Goal: Check status: Check status

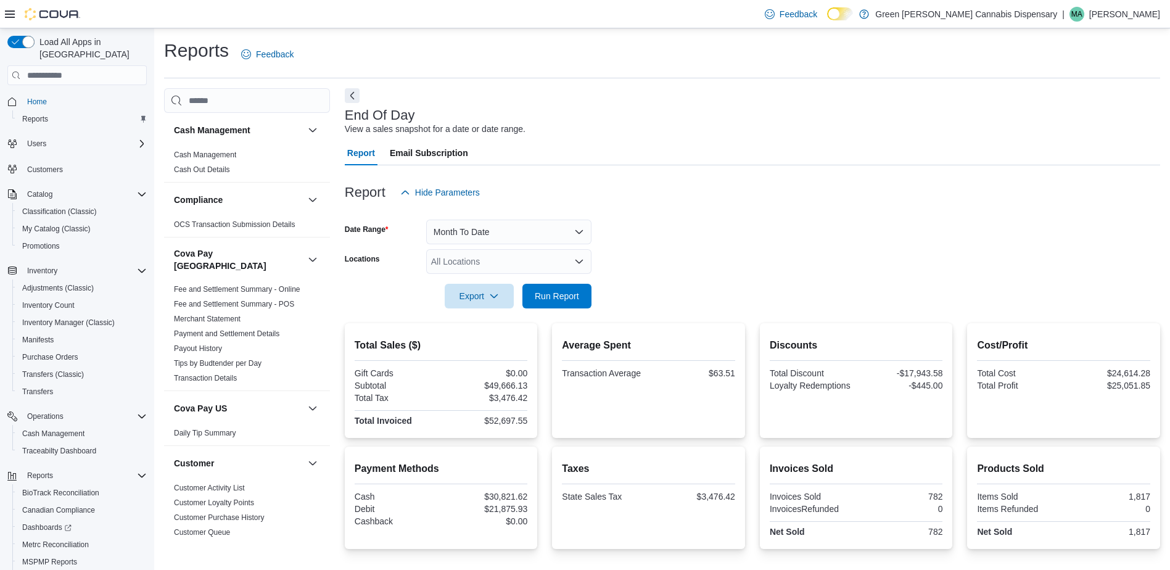
scroll to position [67, 0]
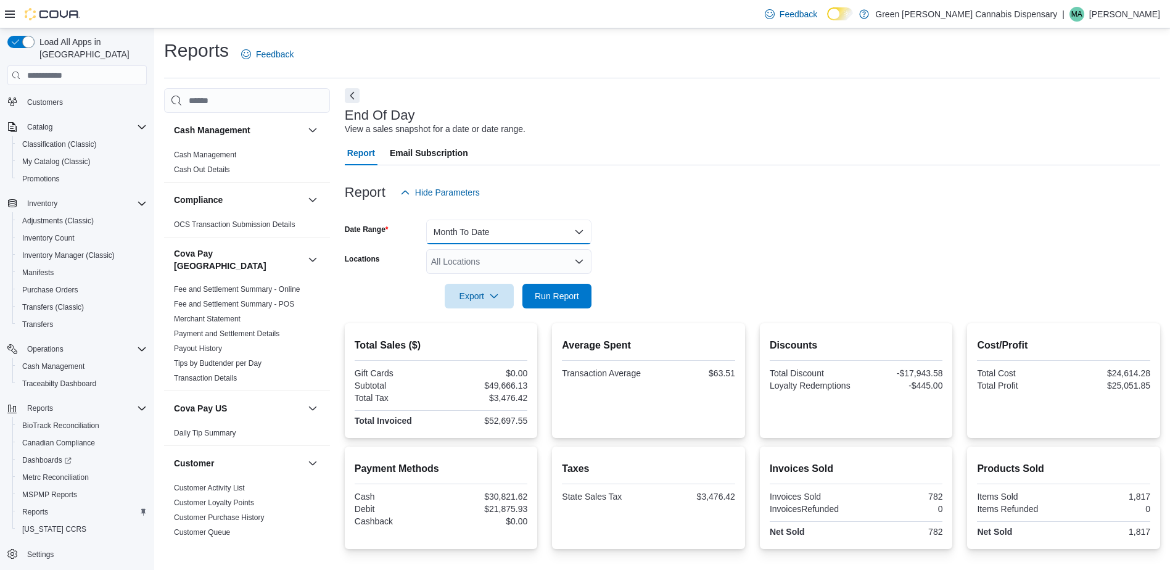
click at [577, 228] on button "Month To Date" at bounding box center [508, 232] width 165 height 25
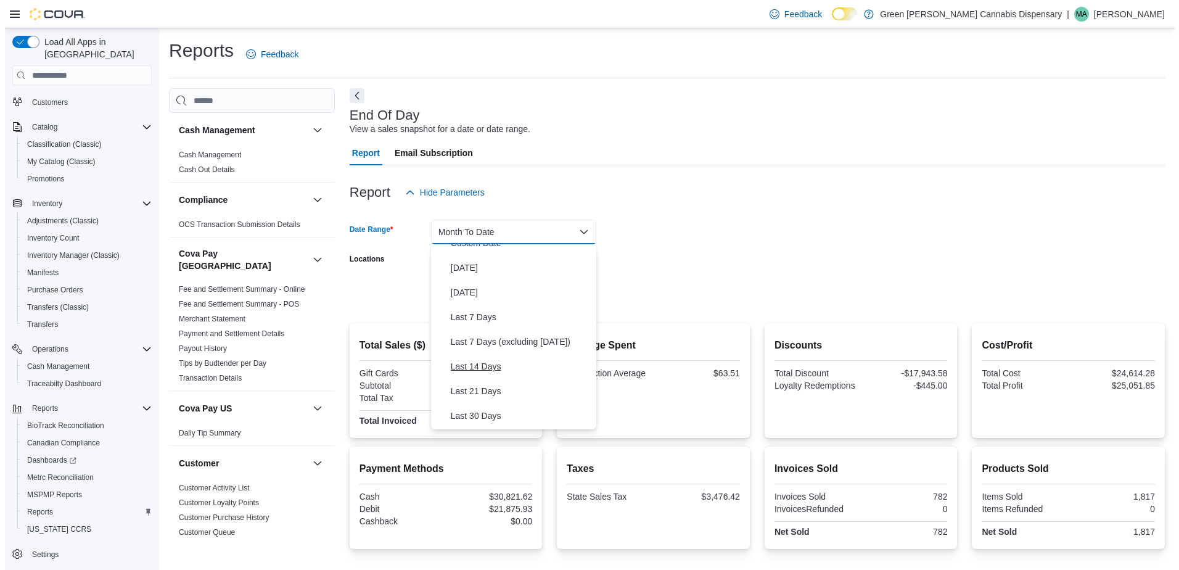
scroll to position [0, 0]
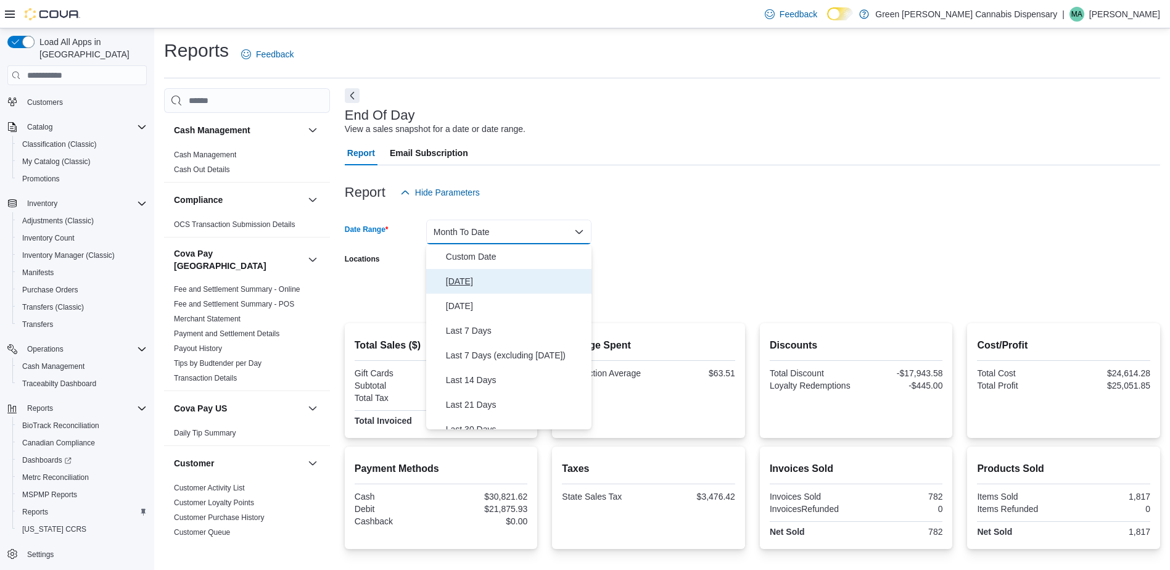
click at [503, 287] on span "[DATE]" at bounding box center [516, 281] width 141 height 15
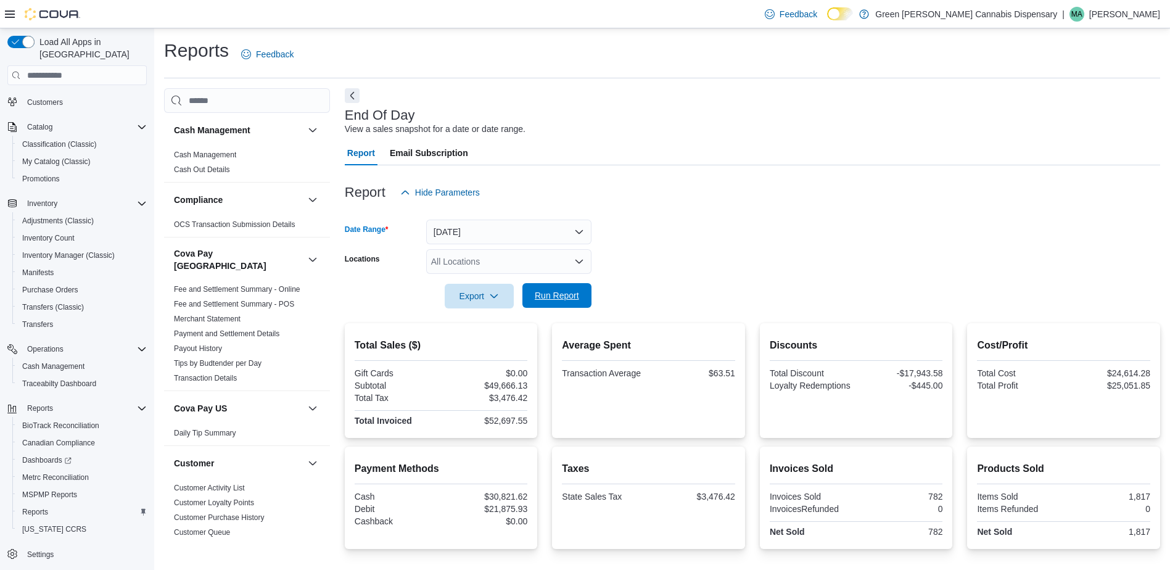
click at [564, 295] on span "Run Report" at bounding box center [557, 295] width 44 height 12
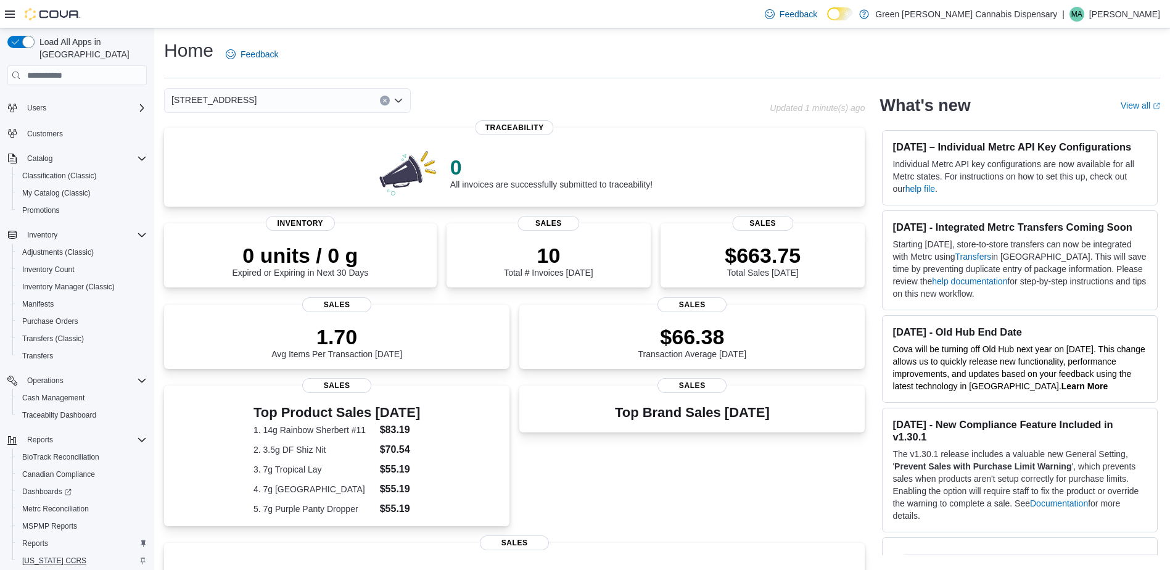
scroll to position [67, 0]
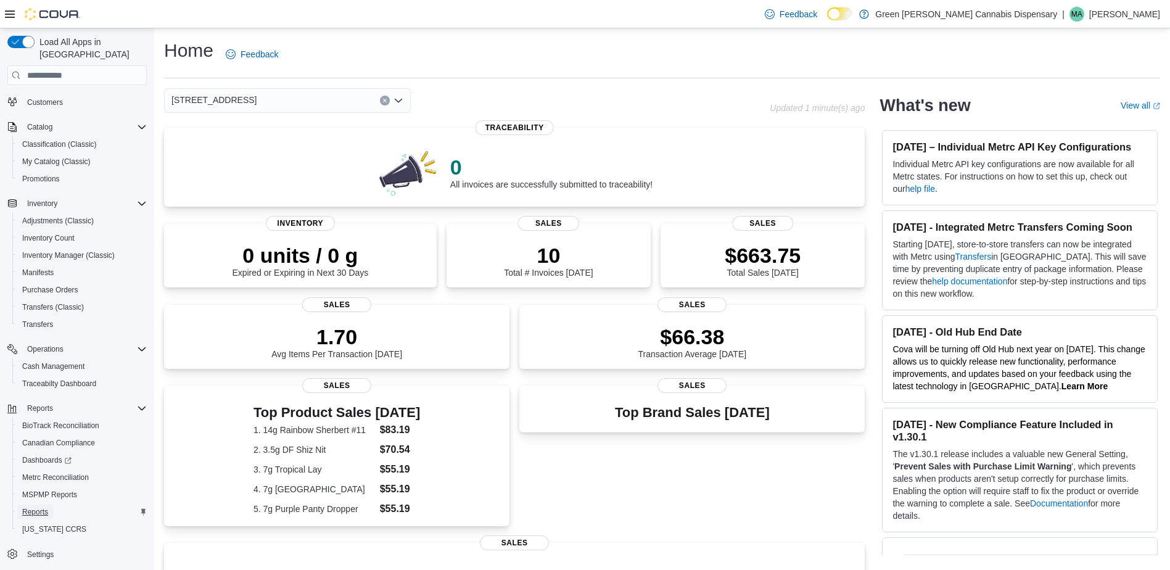
click at [40, 507] on span "Reports" at bounding box center [35, 512] width 26 height 10
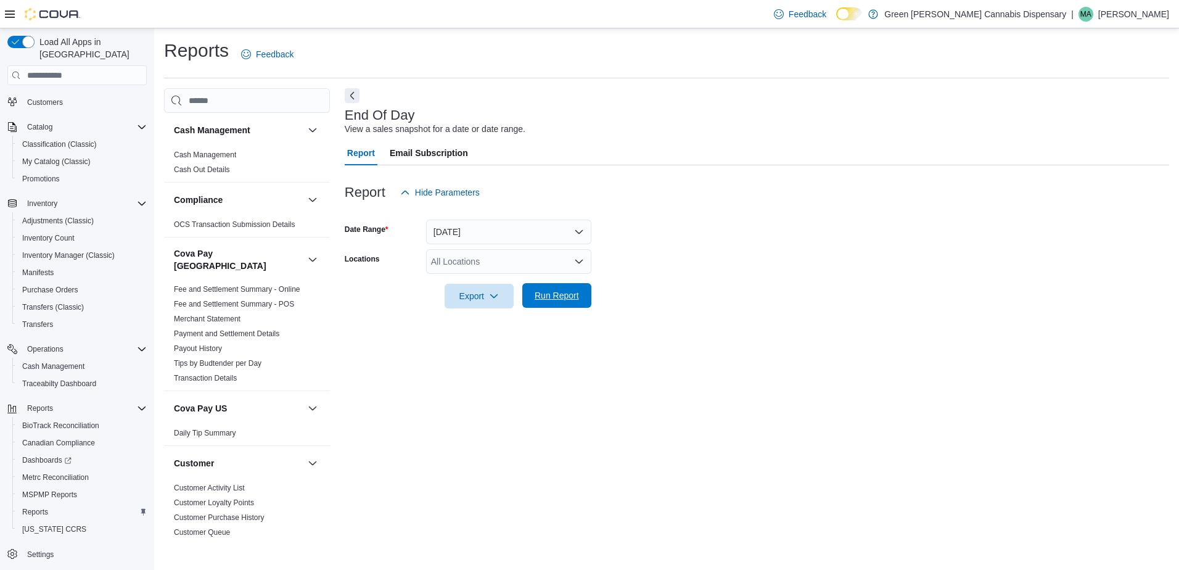
click at [550, 299] on span "Run Report" at bounding box center [557, 295] width 44 height 12
